Goal: Information Seeking & Learning: Find specific fact

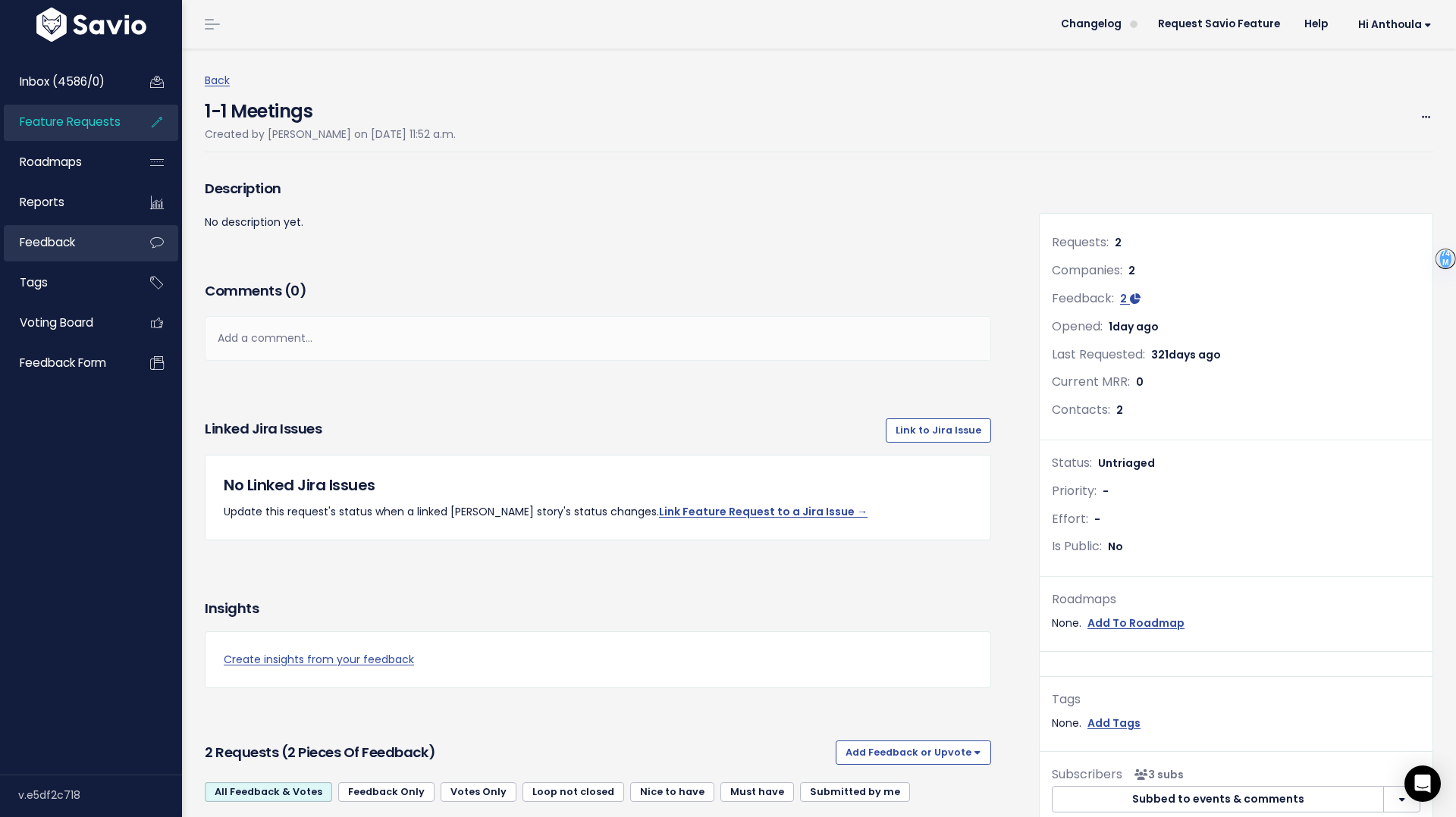
click at [75, 236] on span "Feedback" at bounding box center [48, 242] width 56 height 16
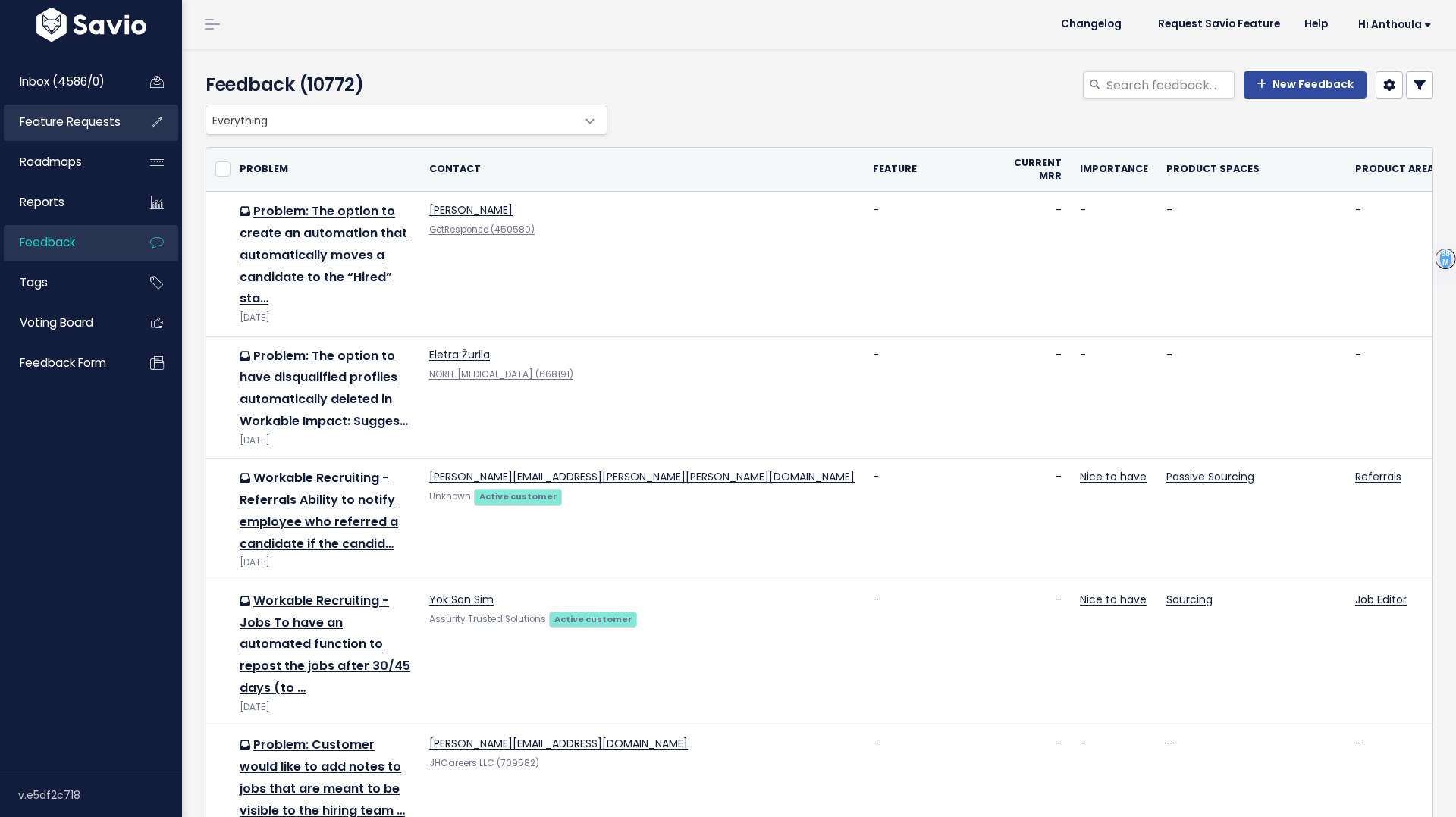
click at [80, 126] on span "Feature Requests" at bounding box center [70, 122] width 101 height 16
click at [1142, 84] on input "search" at bounding box center [1169, 84] width 129 height 27
type input "empl"
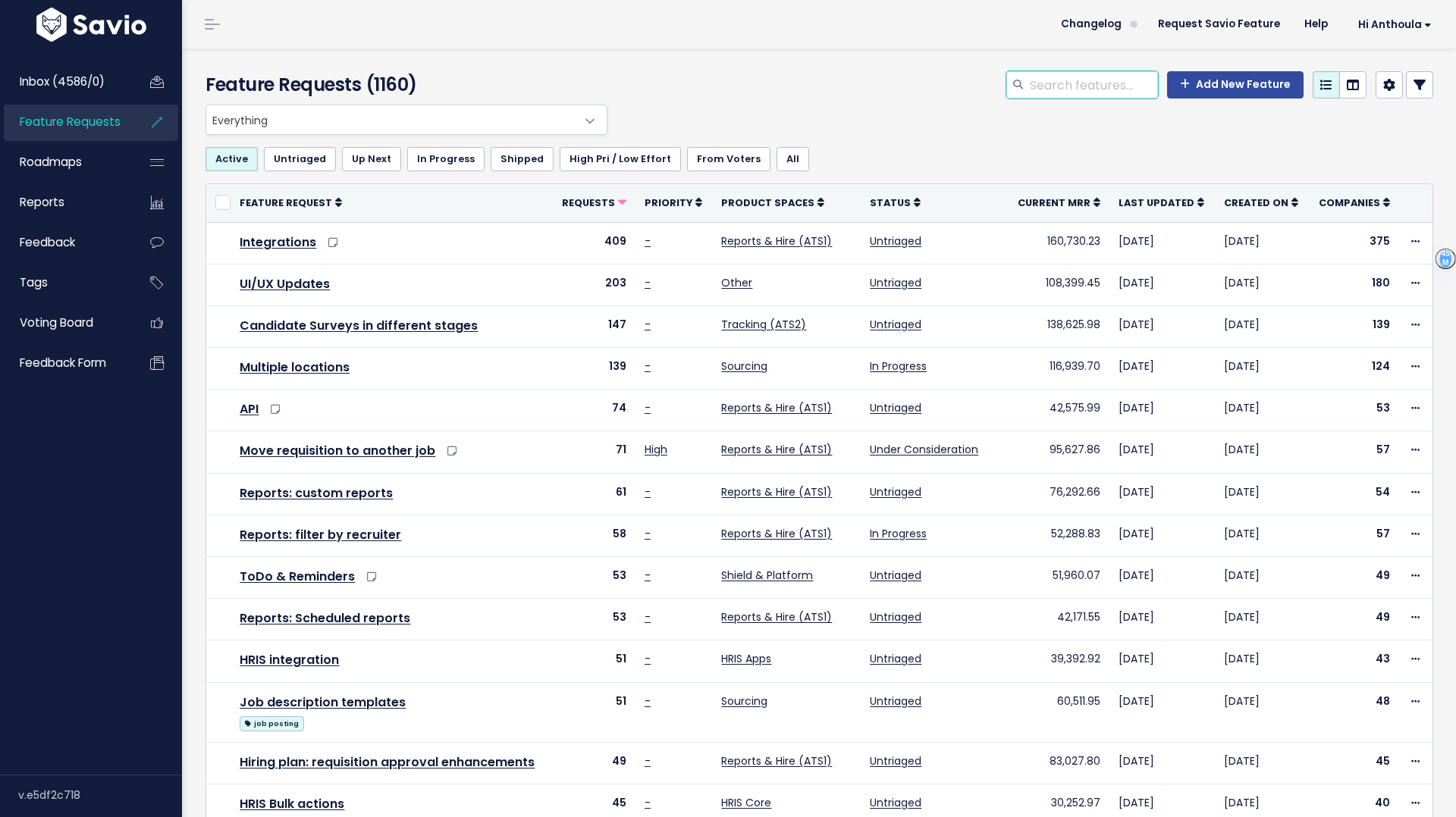
click at [1059, 91] on input "search" at bounding box center [1093, 84] width 129 height 27
type input "employee"
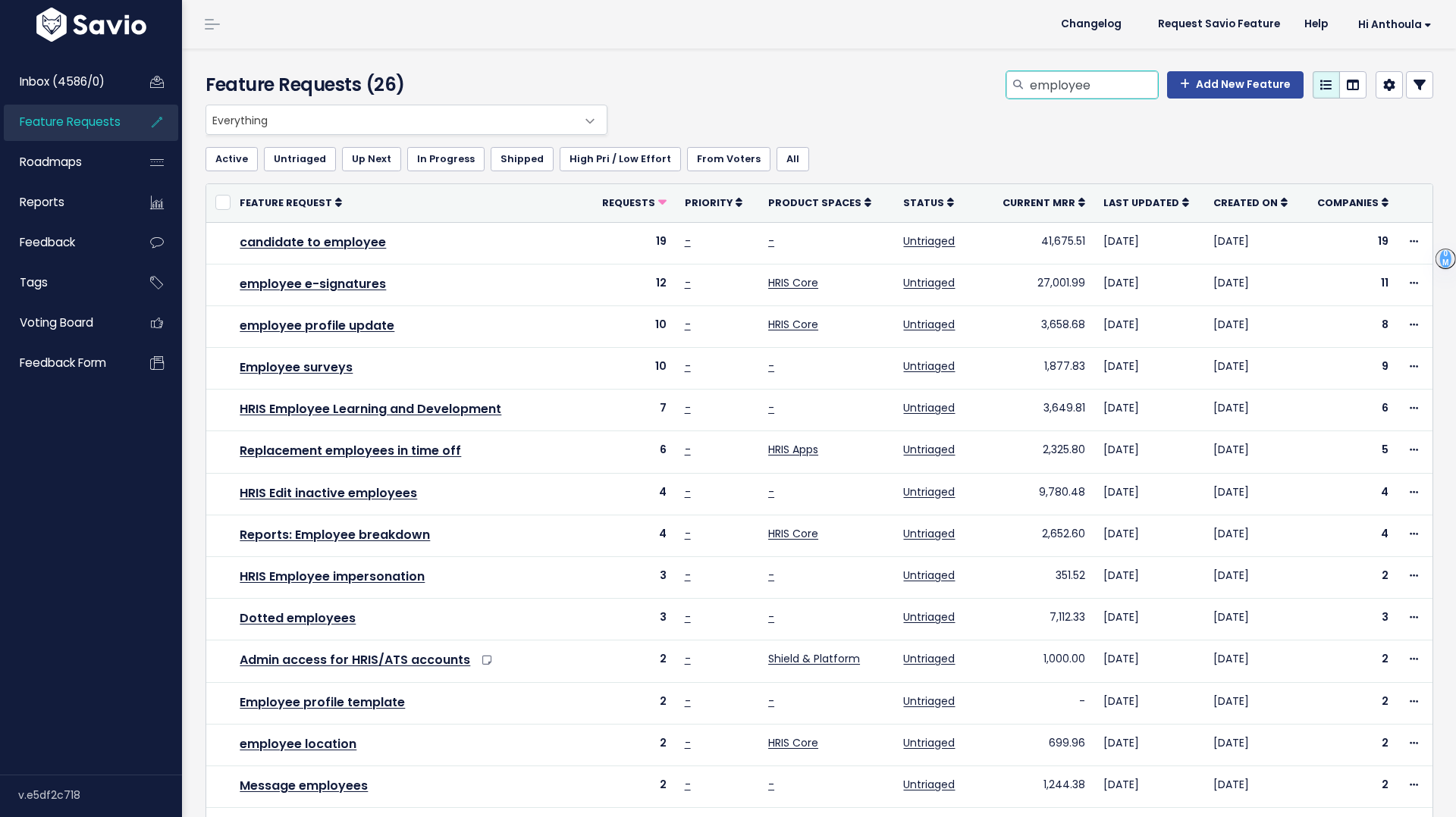
click at [1059, 90] on input "employee" at bounding box center [1093, 84] width 129 height 27
click at [1131, 92] on input "employee" at bounding box center [1093, 84] width 129 height 27
type input "employee surveys"
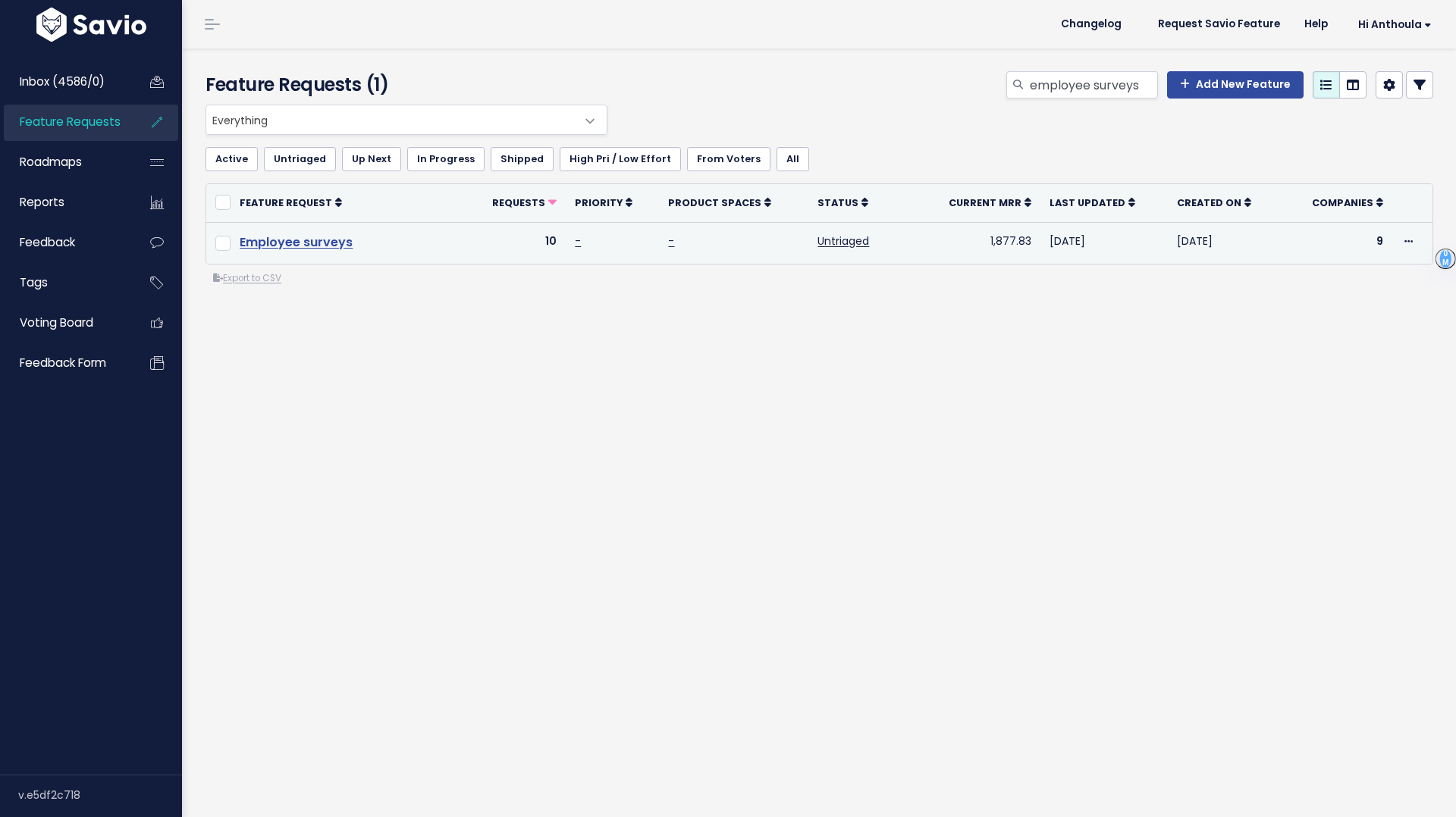
click at [314, 241] on link "Employee surveys" at bounding box center [296, 242] width 113 height 17
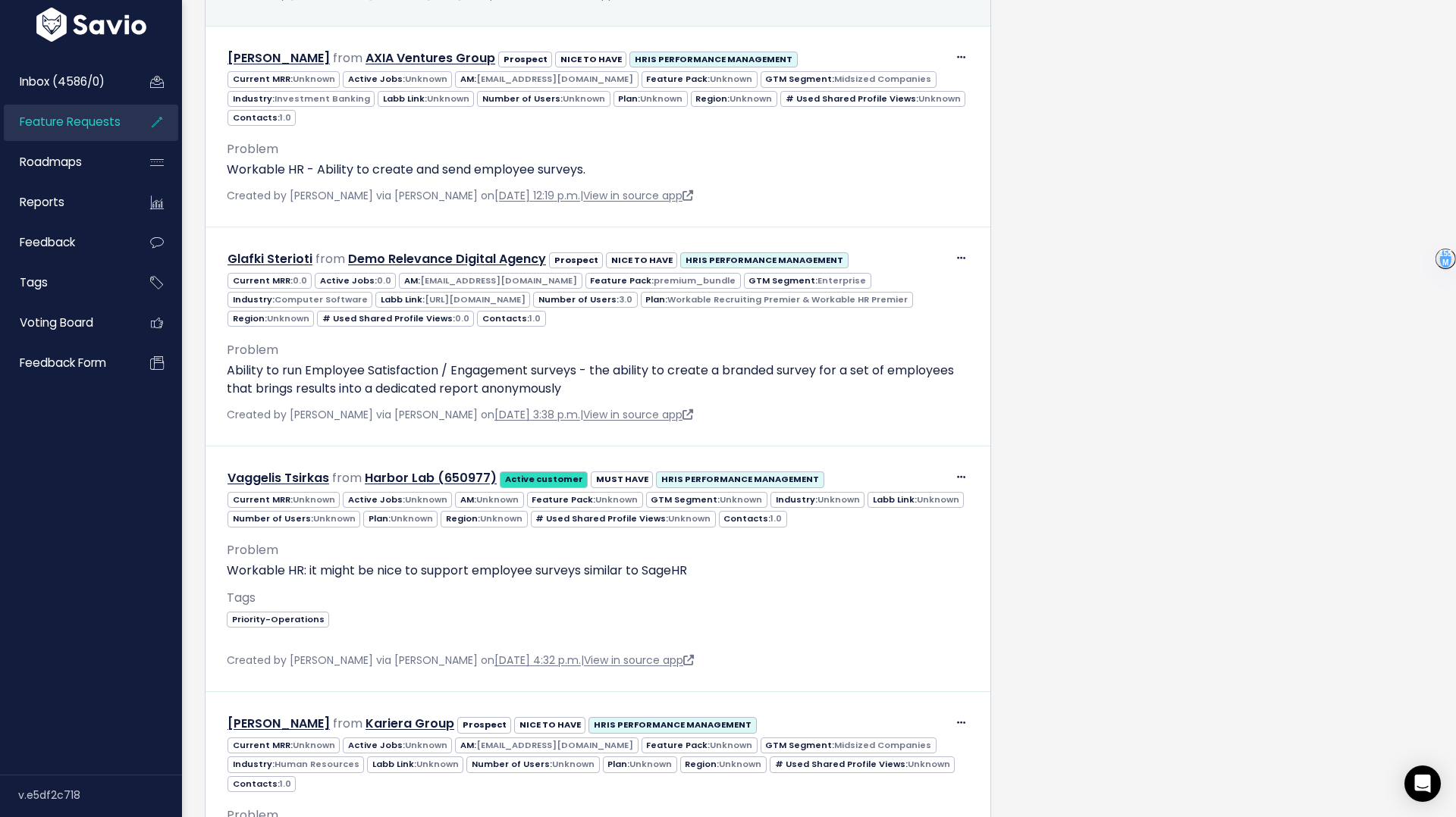
scroll to position [1542, 0]
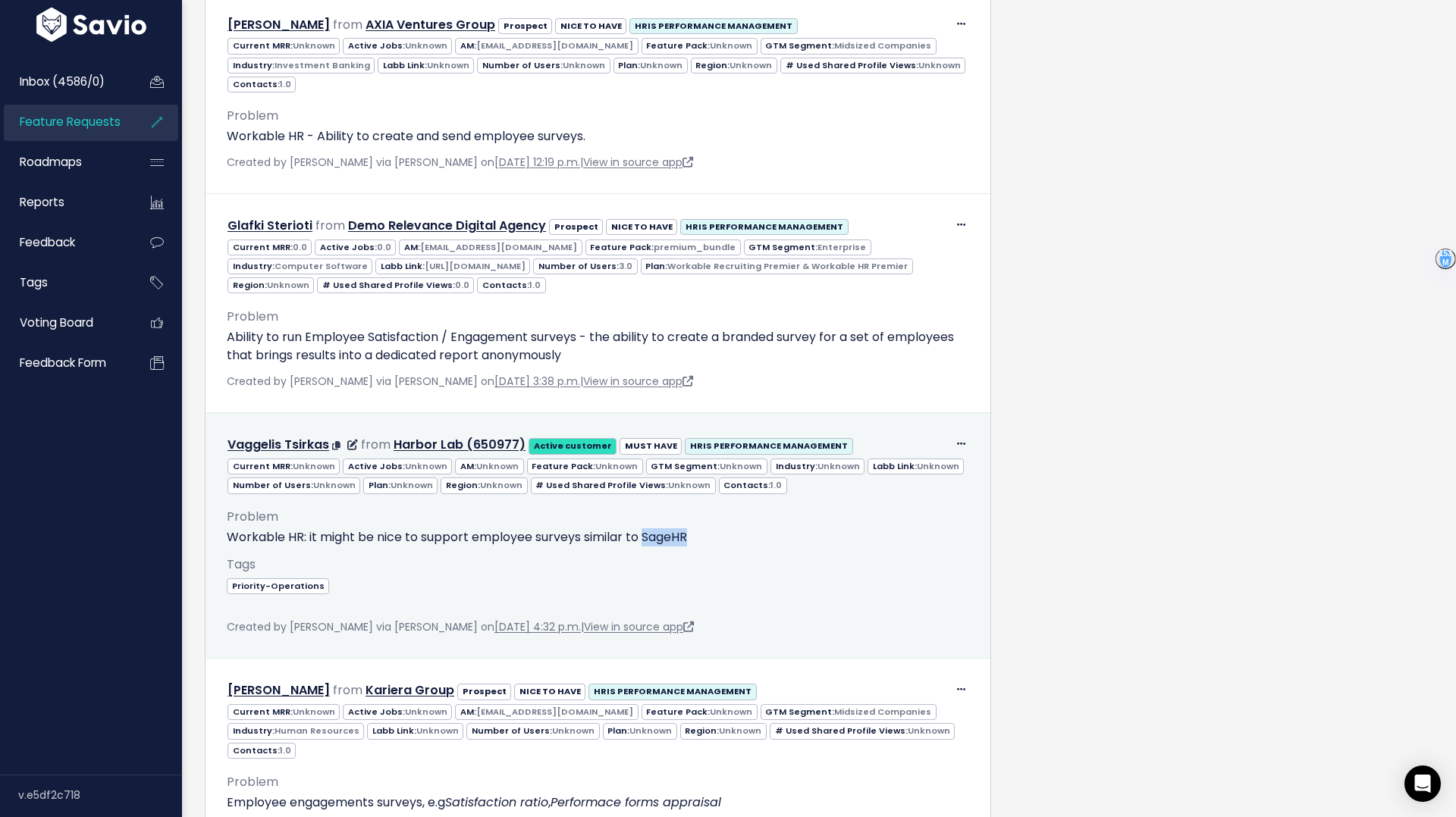
drag, startPoint x: 704, startPoint y: 501, endPoint x: 645, endPoint y: 499, distance: 59.0
click at [645, 529] on p "Workable HR: it might be nice to support employee surveys similar to SageHR" at bounding box center [597, 538] width 743 height 18
copy p "SageHR"
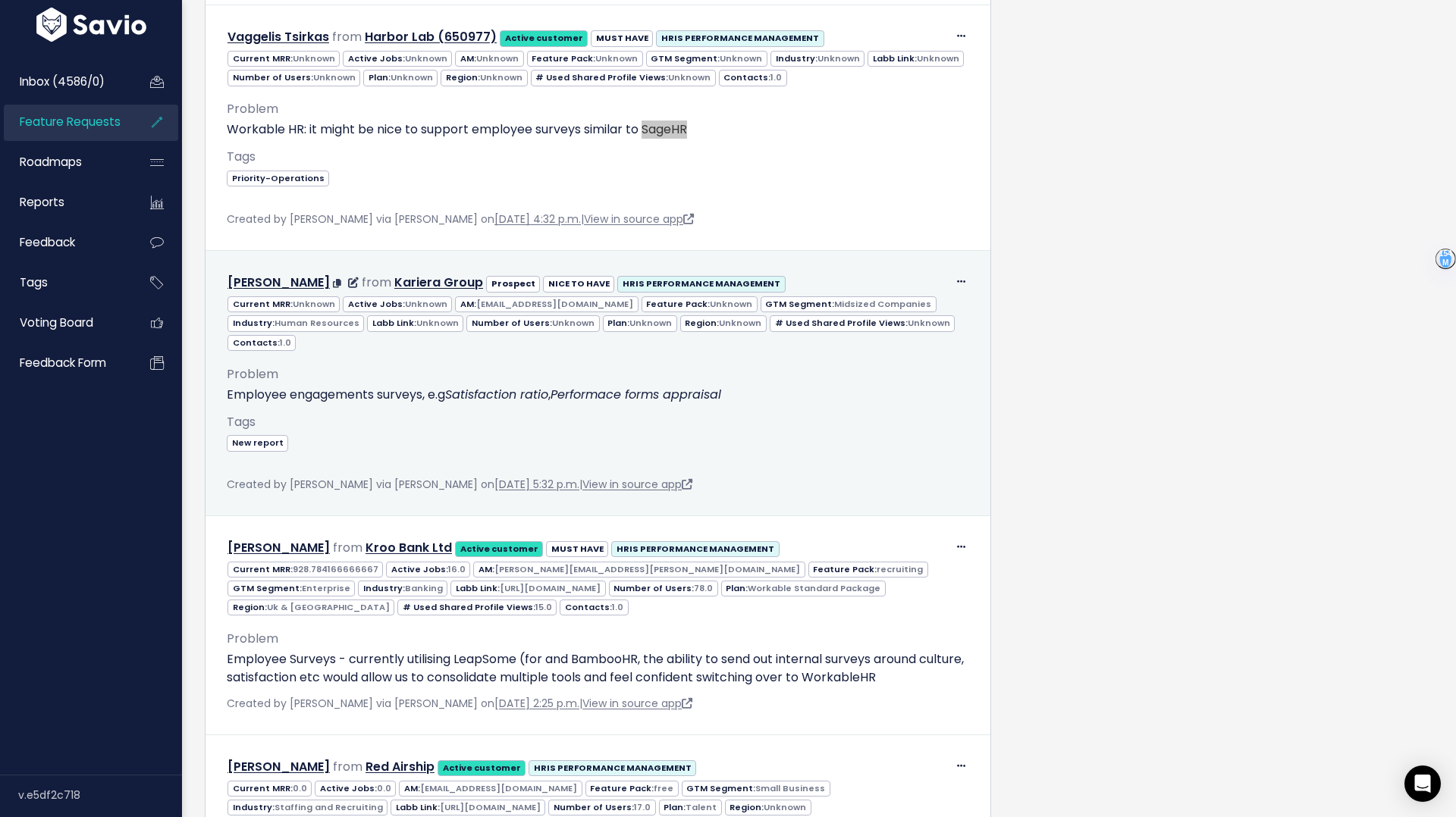
scroll to position [1949, 0]
click at [697, 387] on em "Performace forms appraisal" at bounding box center [636, 395] width 171 height 17
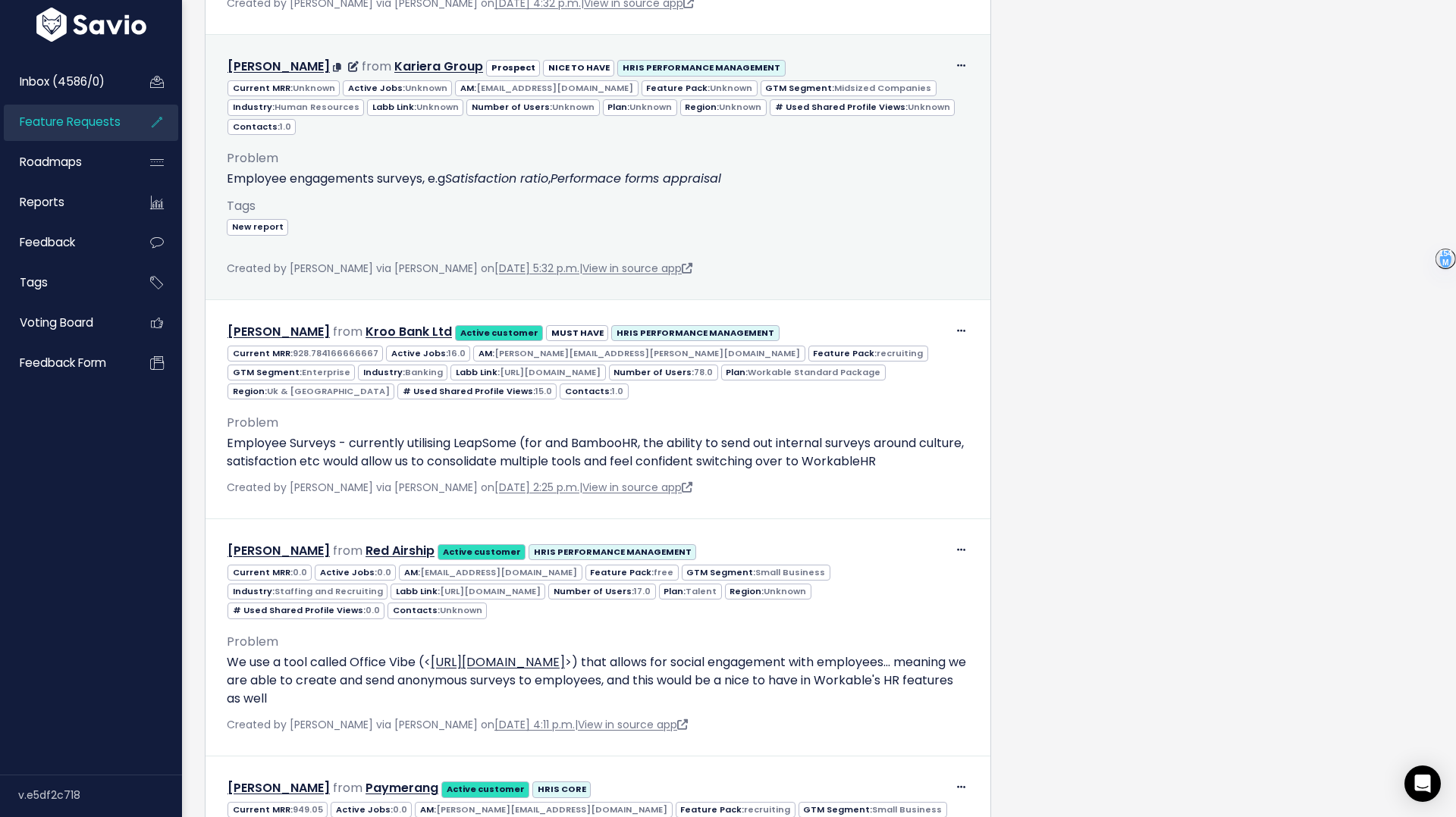
scroll to position [2197, 0]
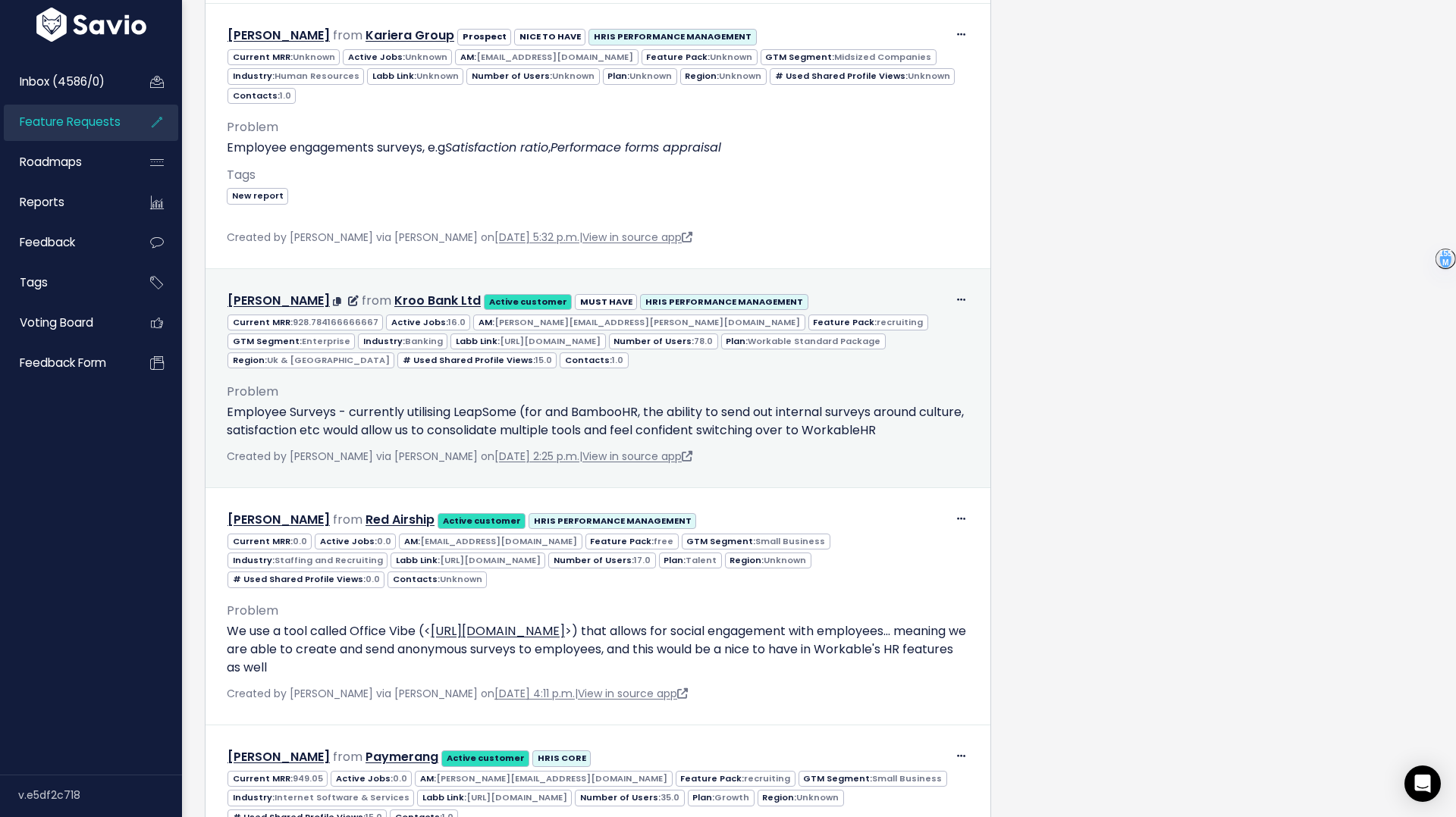
click at [487, 403] on p "Employee Surveys - currently utilising LeapSome (for and BambooHR, the ability …" at bounding box center [597, 421] width 743 height 37
copy p "LeapSome"
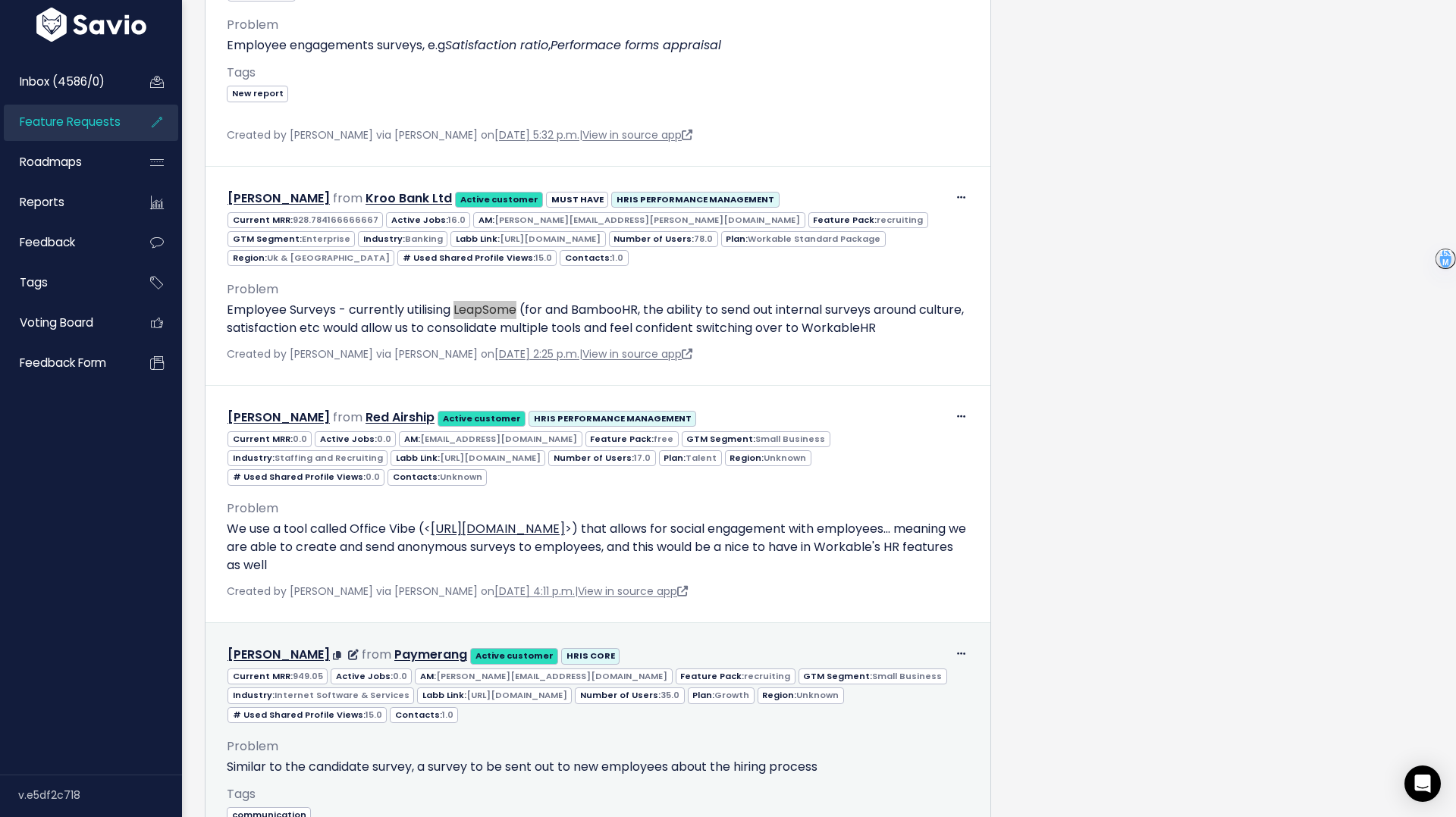
scroll to position [2395, 0]
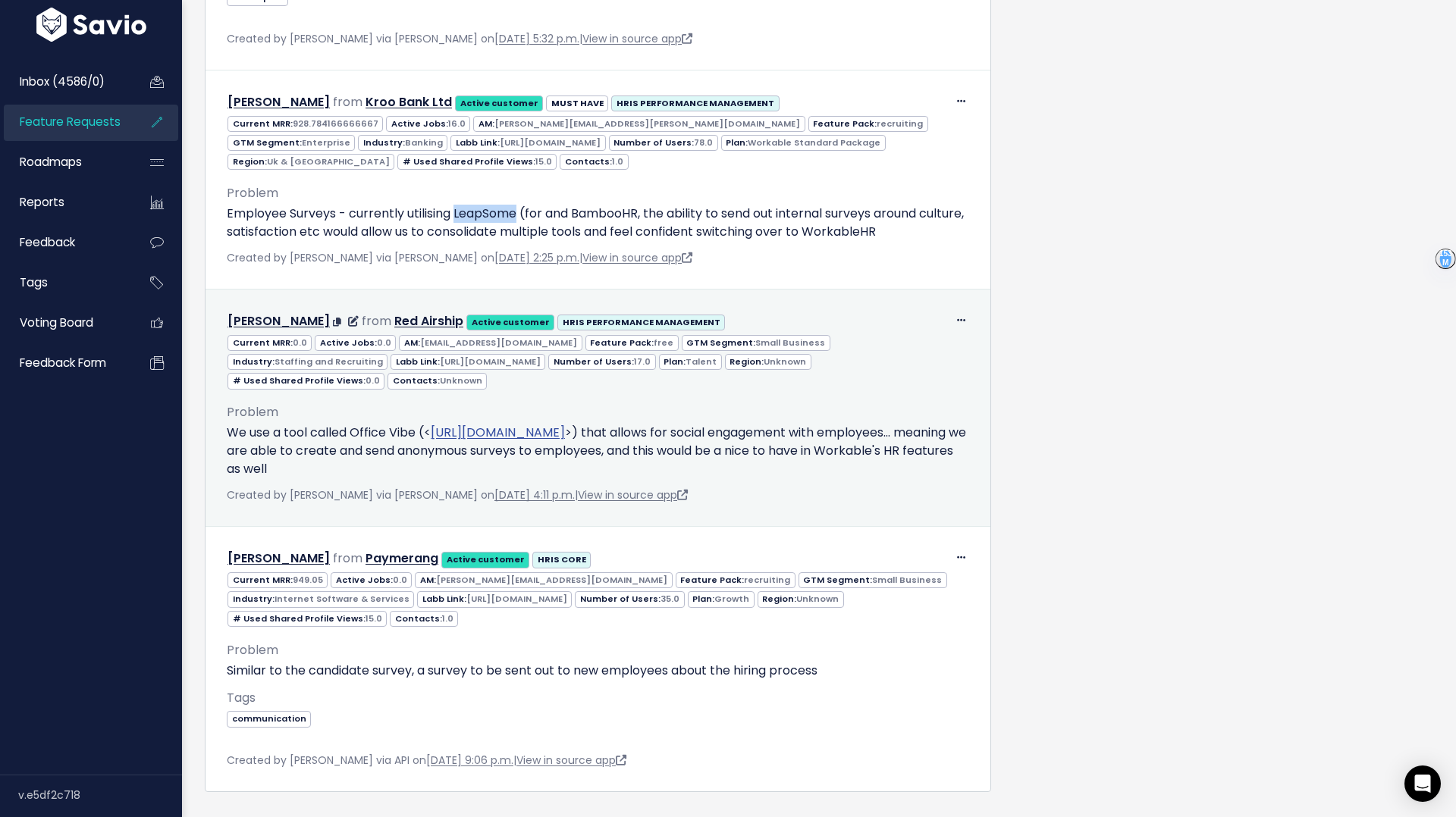
click at [496, 424] on link "https://officevibe.com" at bounding box center [498, 432] width 134 height 17
